Goal: Information Seeking & Learning: Learn about a topic

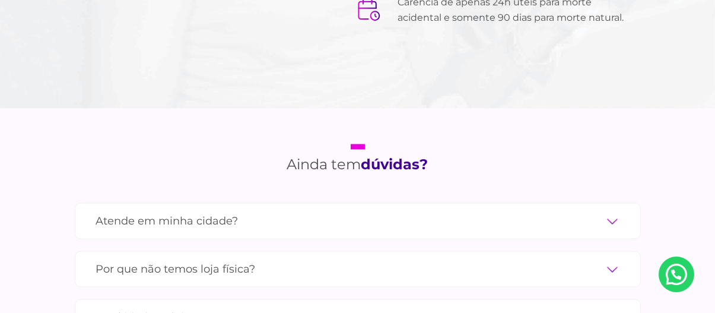
scroll to position [3857, 0]
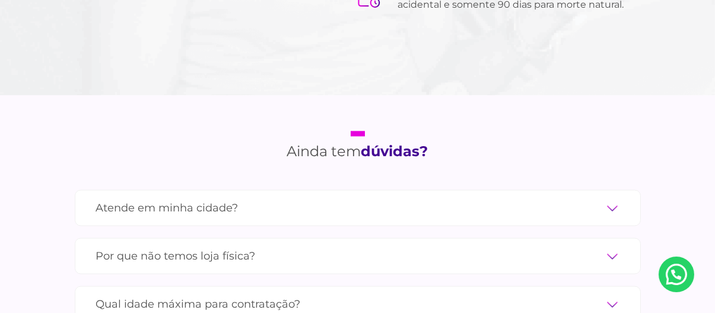
click at [613, 198] on label "Atende em minha cidade?" at bounding box center [357, 208] width 523 height 21
click at [0, 0] on input "Atende em minha cidade?" at bounding box center [0, 0] width 0 height 0
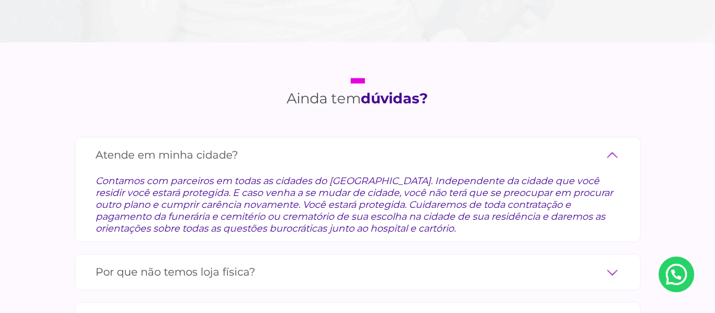
scroll to position [3976, 0]
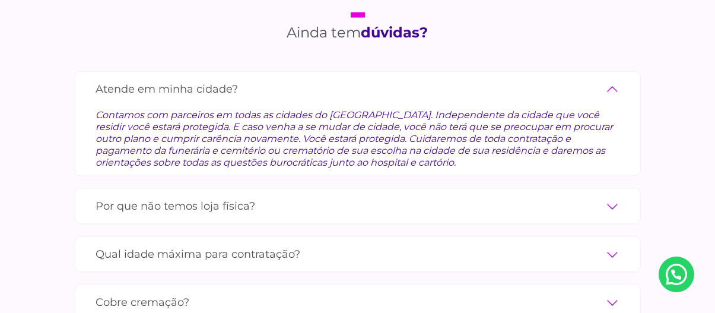
click at [606, 196] on label "Por que não temos loja física?" at bounding box center [357, 206] width 523 height 21
click at [0, 0] on input "Por que não temos loja física?" at bounding box center [0, 0] width 0 height 0
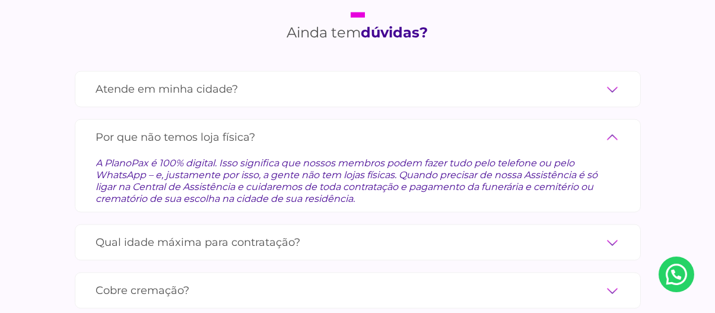
click at [613, 232] on label "Qual idade máxima para contratação?" at bounding box center [357, 242] width 523 height 21
click at [0, 0] on input "Qual idade máxima para contratação?" at bounding box center [0, 0] width 0 height 0
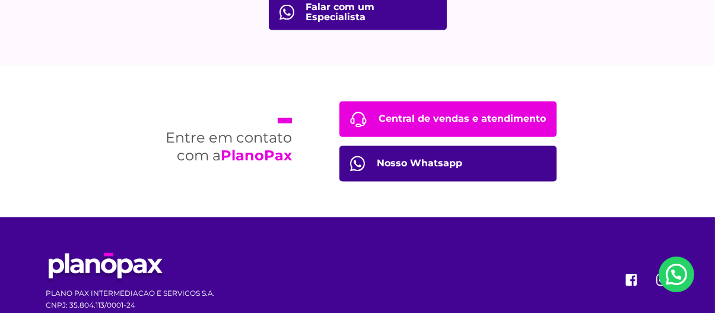
scroll to position [4499, 0]
